Goal: Find specific page/section: Find specific page/section

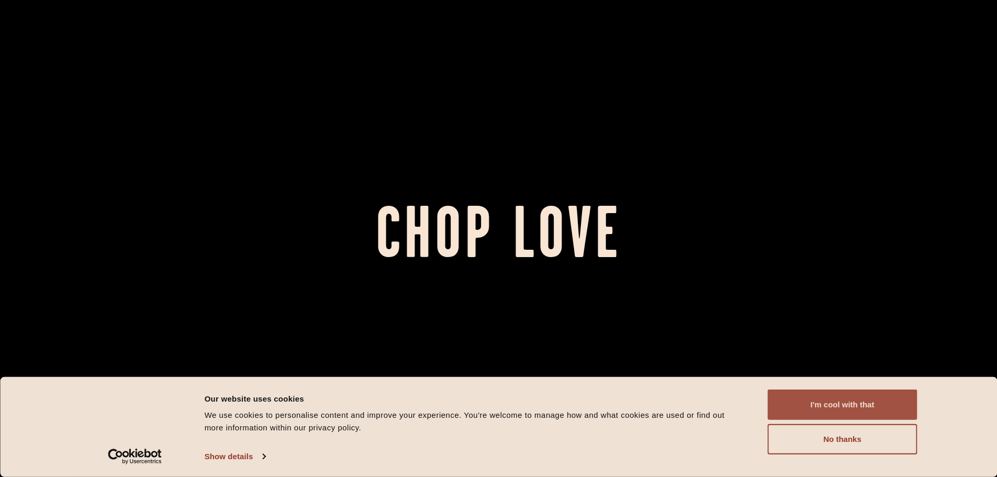
click at [844, 410] on button "I'm cool with that" at bounding box center [843, 404] width 150 height 30
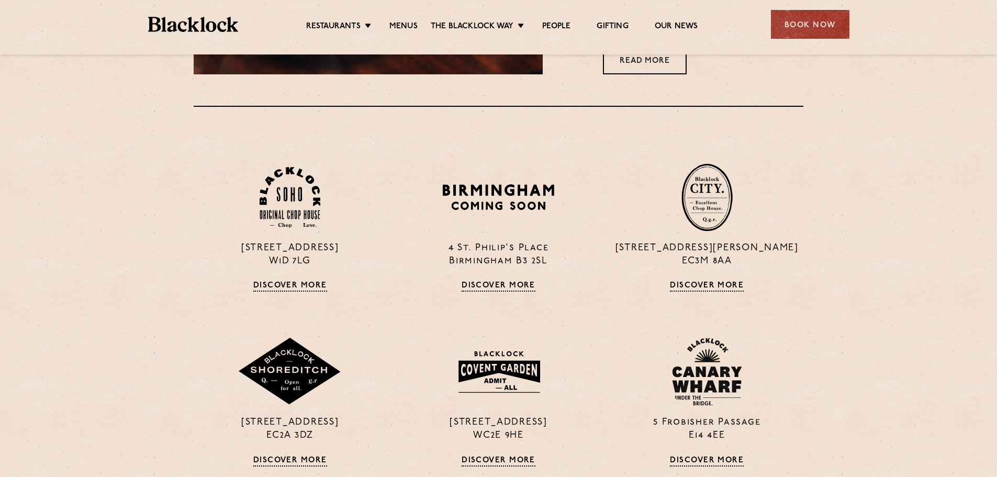
scroll to position [785, 0]
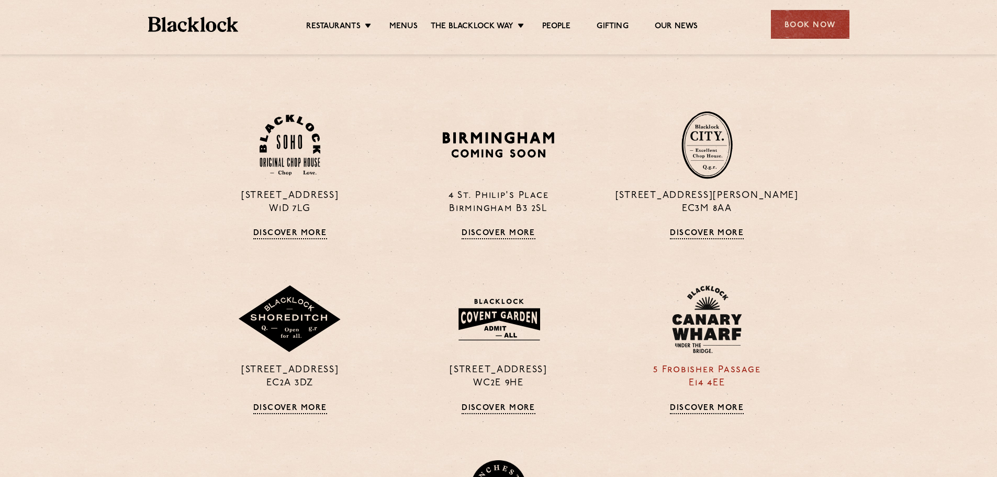
click at [693, 404] on link "Discover More" at bounding box center [707, 408] width 74 height 10
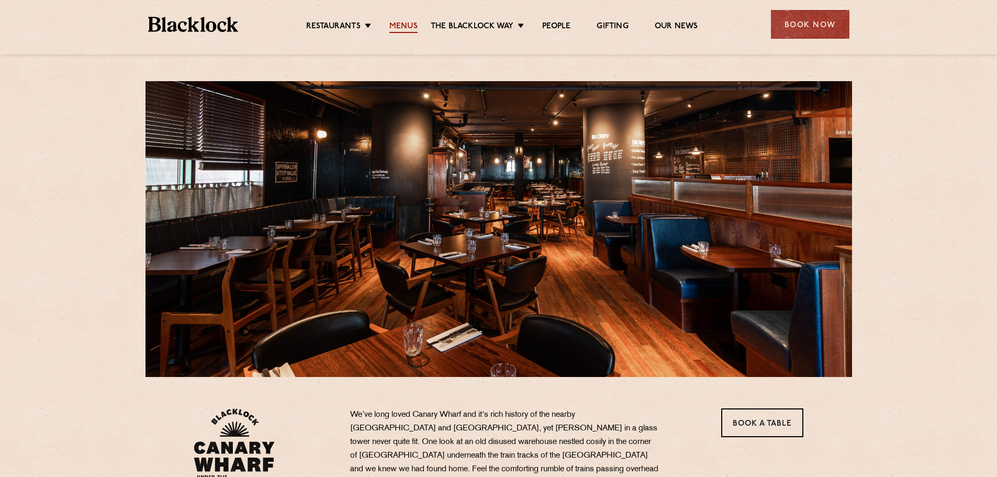
click at [399, 27] on link "Menus" at bounding box center [403, 27] width 28 height 12
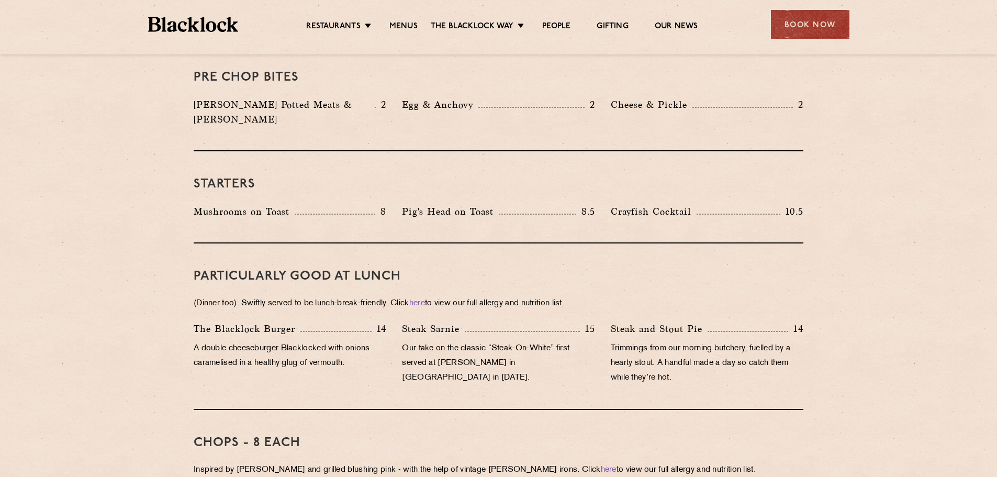
scroll to position [366, 0]
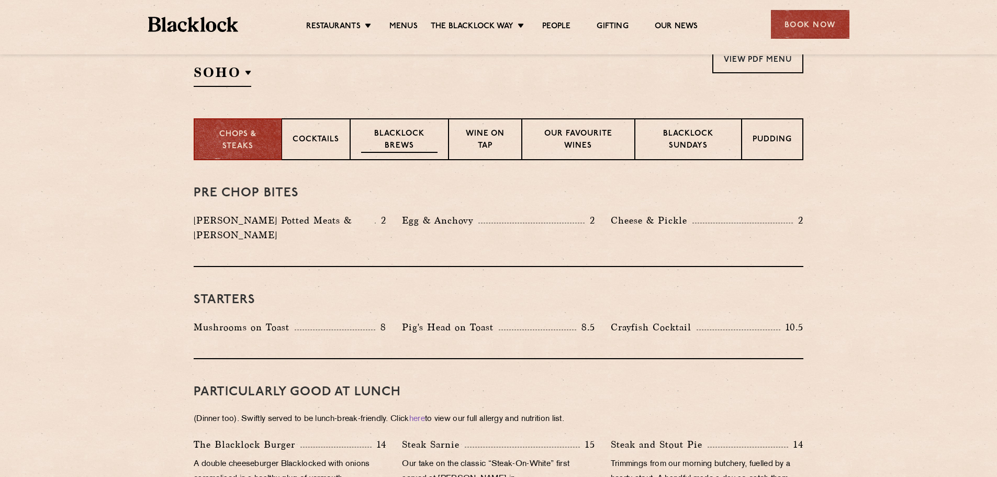
click at [389, 143] on p "Blacklock Brews" at bounding box center [399, 140] width 76 height 25
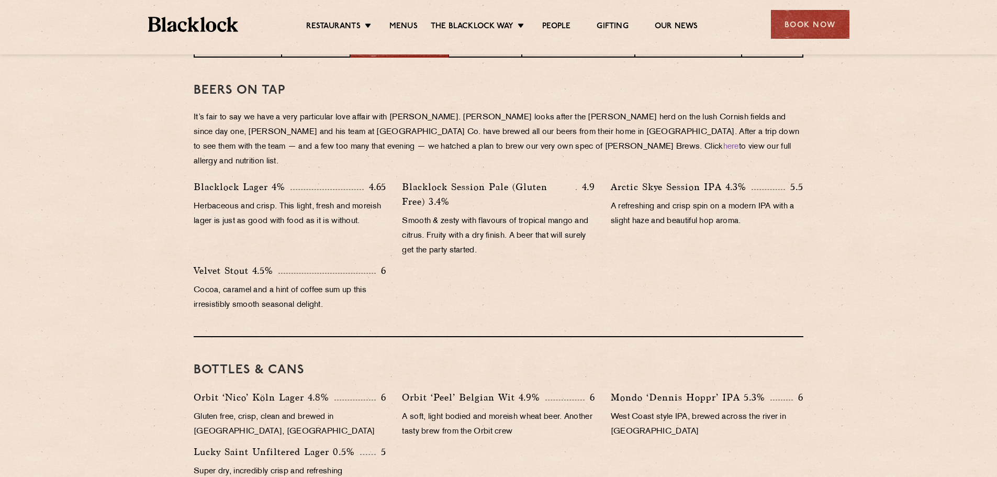
scroll to position [471, 0]
